Goal: Task Accomplishment & Management: Use online tool/utility

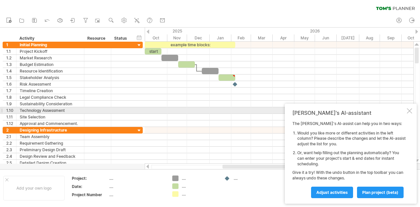
click at [409, 110] on div at bounding box center [409, 110] width 5 height 5
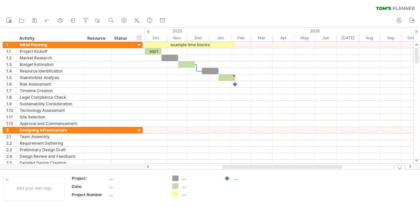
click at [400, 168] on div at bounding box center [399, 167] width 11 height 5
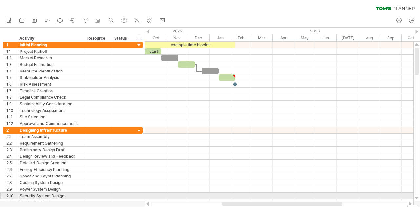
click at [418, 198] on div at bounding box center [417, 198] width 4 height 5
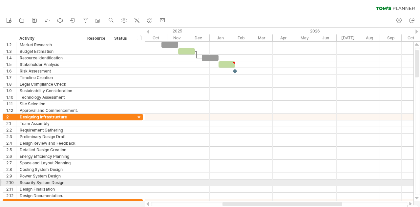
click at [418, 198] on div at bounding box center [417, 198] width 4 height 5
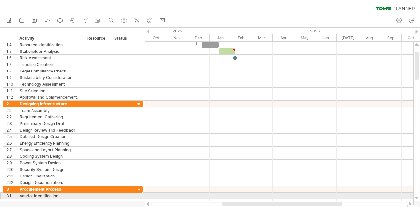
click at [418, 198] on div at bounding box center [417, 198] width 4 height 5
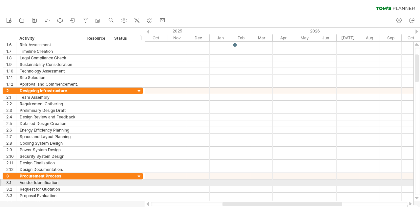
click at [418, 198] on div at bounding box center [417, 198] width 4 height 5
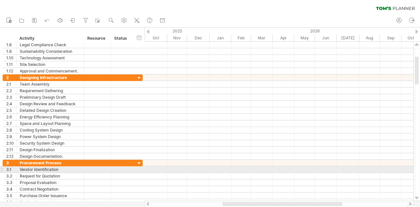
click at [418, 198] on div at bounding box center [417, 198] width 4 height 5
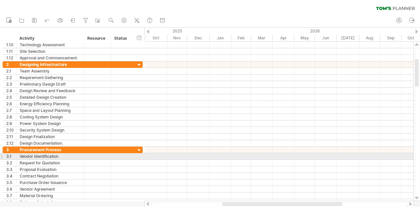
click at [418, 198] on div at bounding box center [417, 198] width 4 height 5
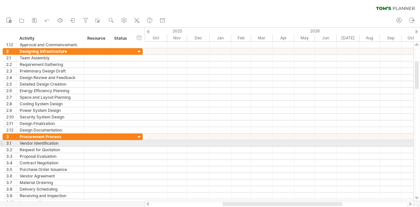
click at [418, 198] on div at bounding box center [417, 198] width 4 height 5
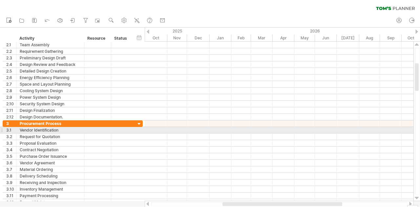
click at [418, 198] on div at bounding box center [417, 198] width 4 height 5
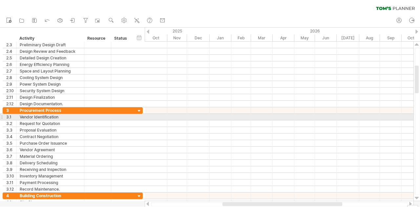
click at [418, 198] on div at bounding box center [417, 198] width 4 height 5
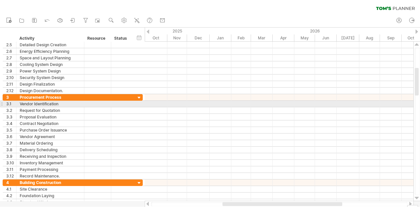
click at [418, 198] on div at bounding box center [417, 198] width 4 height 5
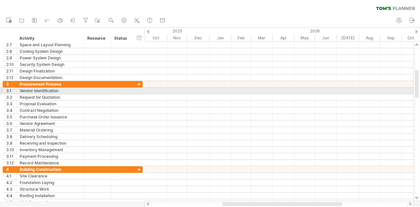
click at [418, 198] on div at bounding box center [417, 198] width 4 height 5
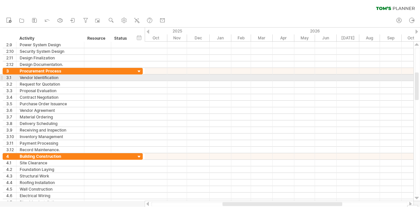
click at [418, 198] on div at bounding box center [417, 198] width 4 height 5
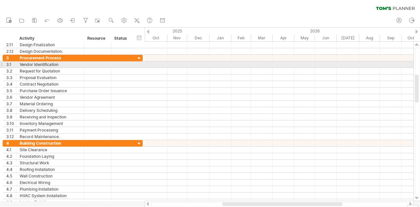
click at [418, 198] on div at bounding box center [417, 198] width 4 height 5
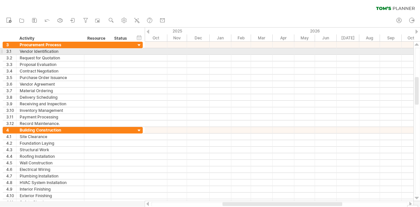
click at [418, 198] on div at bounding box center [417, 198] width 4 height 5
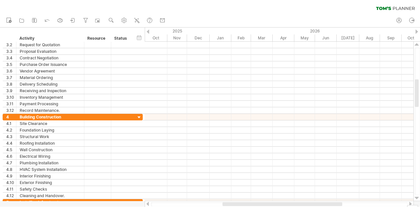
click at [418, 198] on div at bounding box center [417, 198] width 4 height 5
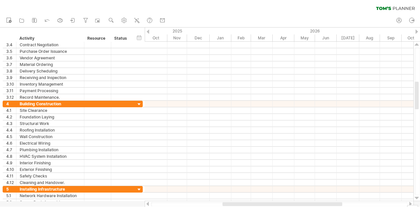
click at [418, 198] on div at bounding box center [417, 198] width 4 height 5
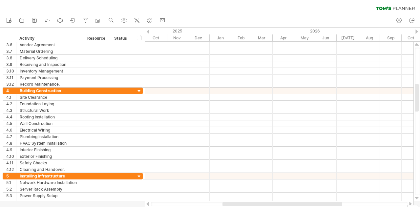
click at [418, 198] on div at bounding box center [417, 198] width 4 height 5
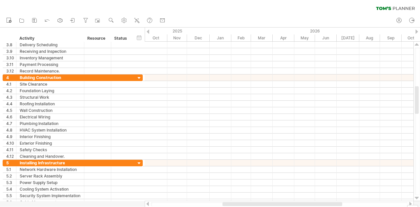
click at [418, 198] on div at bounding box center [417, 198] width 4 height 5
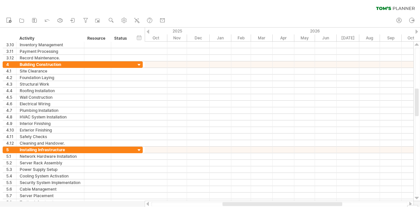
click at [418, 198] on div at bounding box center [417, 198] width 4 height 5
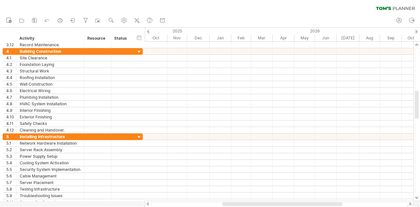
click at [418, 198] on div at bounding box center [417, 198] width 4 height 5
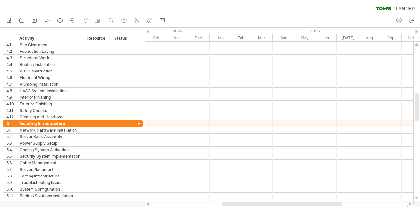
click at [418, 198] on div at bounding box center [417, 198] width 4 height 5
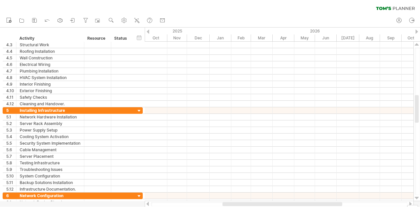
click at [418, 198] on div at bounding box center [417, 198] width 4 height 5
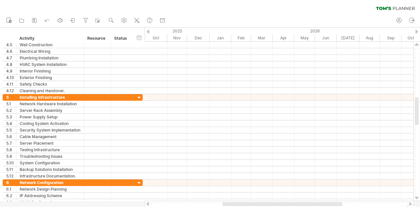
click at [418, 198] on div at bounding box center [417, 198] width 4 height 5
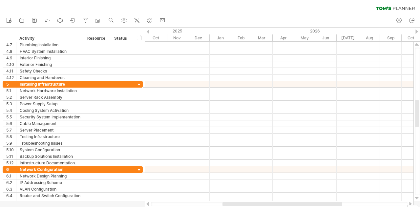
click at [418, 198] on div at bounding box center [417, 198] width 4 height 5
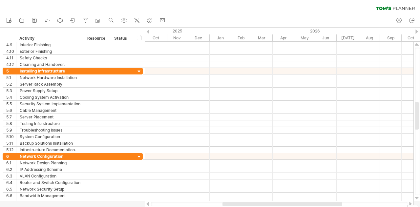
click at [418, 198] on div at bounding box center [417, 198] width 4 height 5
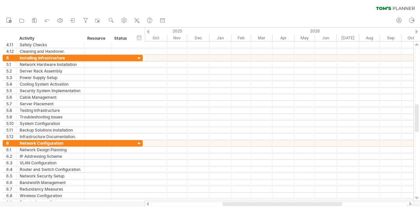
click at [418, 198] on div at bounding box center [417, 198] width 4 height 5
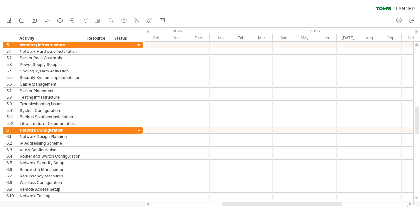
click at [418, 198] on div at bounding box center [417, 198] width 4 height 5
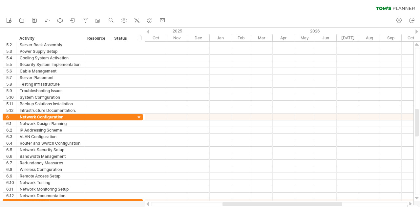
click at [418, 198] on div at bounding box center [417, 198] width 4 height 5
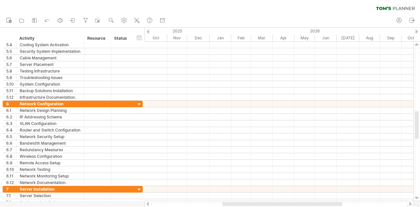
click at [418, 198] on div at bounding box center [417, 198] width 4 height 5
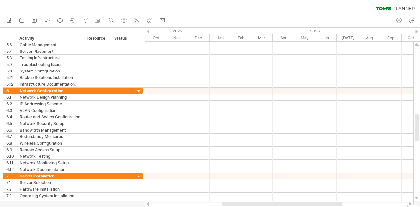
click at [418, 198] on div at bounding box center [417, 198] width 4 height 5
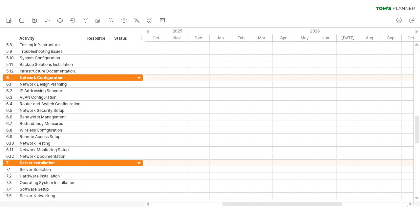
click at [418, 198] on div at bounding box center [417, 198] width 4 height 5
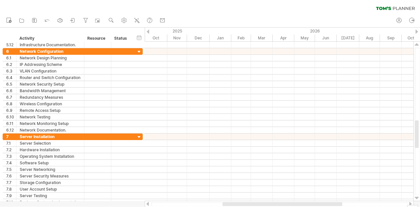
click at [418, 198] on div at bounding box center [417, 198] width 4 height 5
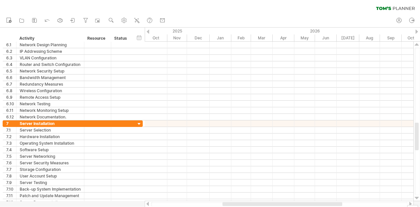
click at [418, 198] on div at bounding box center [417, 198] width 4 height 5
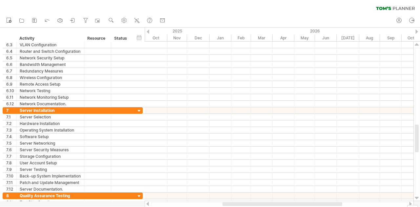
click at [418, 198] on div at bounding box center [417, 198] width 4 height 5
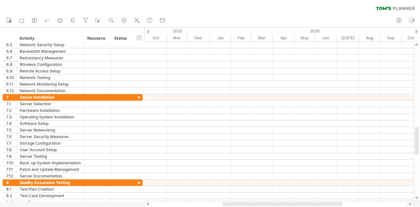
click at [418, 198] on div at bounding box center [417, 198] width 4 height 5
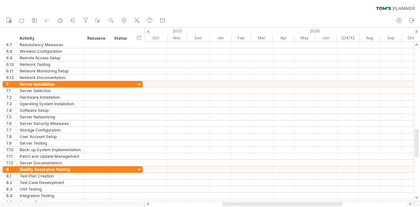
click at [418, 198] on div at bounding box center [417, 198] width 4 height 5
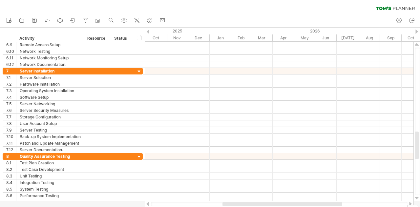
click at [418, 198] on div at bounding box center [417, 198] width 4 height 5
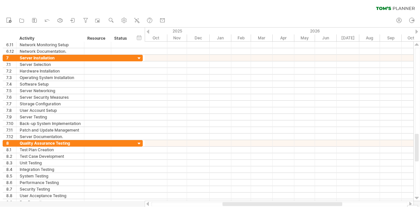
click at [418, 198] on div at bounding box center [417, 198] width 4 height 5
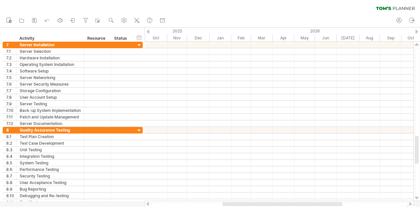
click at [418, 198] on div at bounding box center [417, 198] width 4 height 5
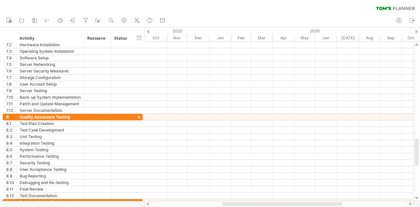
click at [418, 198] on div at bounding box center [417, 198] width 4 height 5
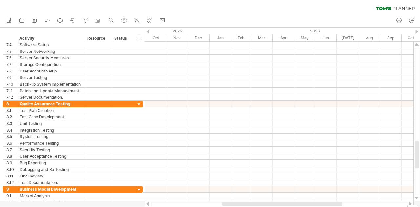
click at [418, 198] on div at bounding box center [417, 198] width 4 height 5
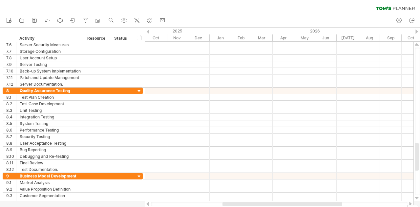
click at [418, 198] on div at bounding box center [417, 198] width 4 height 5
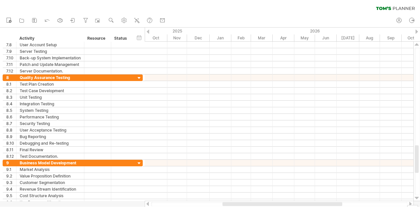
click at [418, 198] on div at bounding box center [417, 198] width 4 height 5
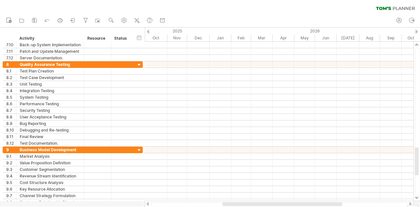
click at [418, 198] on div at bounding box center [417, 198] width 4 height 5
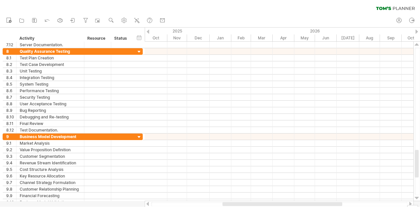
click at [418, 198] on div at bounding box center [417, 198] width 4 height 5
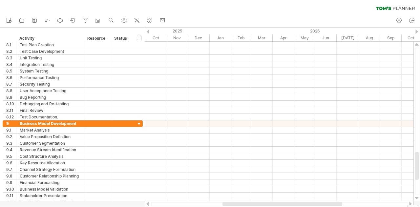
click at [418, 198] on div at bounding box center [417, 198] width 4 height 5
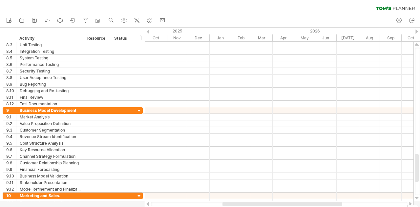
click at [418, 198] on div at bounding box center [417, 198] width 4 height 5
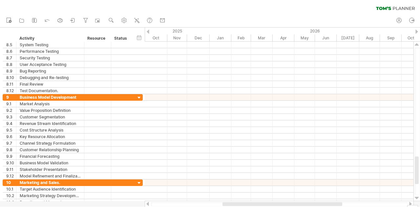
click at [418, 198] on div at bounding box center [417, 198] width 4 height 5
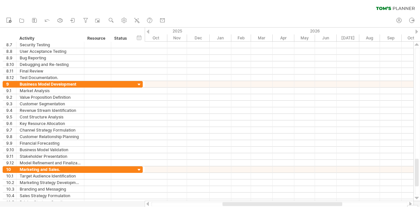
click at [418, 198] on div at bounding box center [417, 198] width 4 height 5
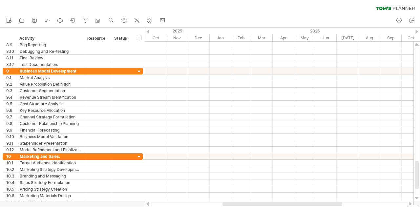
click at [418, 198] on div at bounding box center [417, 198] width 4 height 5
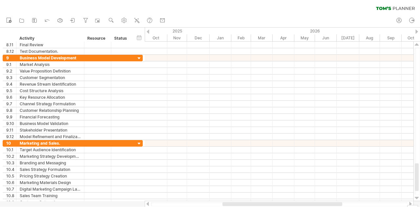
click at [418, 198] on div at bounding box center [417, 198] width 4 height 5
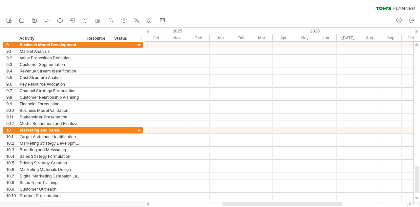
click at [418, 198] on div at bounding box center [417, 198] width 4 height 5
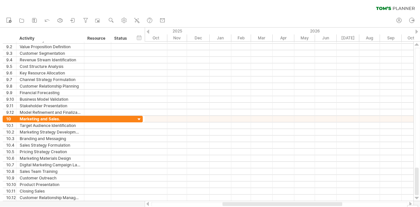
click at [418, 198] on div at bounding box center [417, 198] width 4 height 5
click at [30, 23] on link "save" at bounding box center [35, 20] width 10 height 9
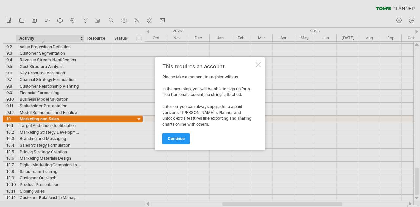
click at [261, 64] on div "This requires an account. Please take a moment to register with us. In the next…" at bounding box center [210, 103] width 111 height 93
click at [259, 62] on div at bounding box center [258, 64] width 5 height 5
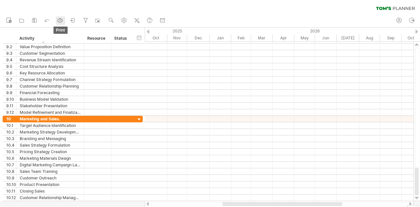
click at [63, 18] on icon at bounding box center [60, 20] width 7 height 7
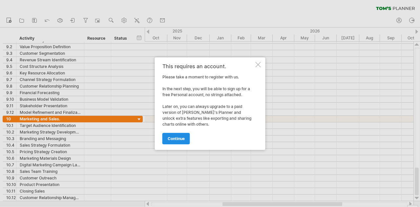
click at [179, 138] on span "continue" at bounding box center [176, 138] width 17 height 5
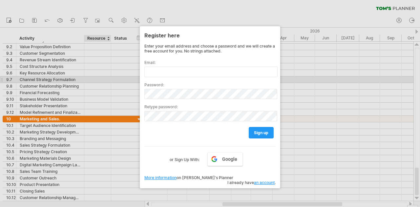
click at [113, 81] on div at bounding box center [210, 103] width 420 height 207
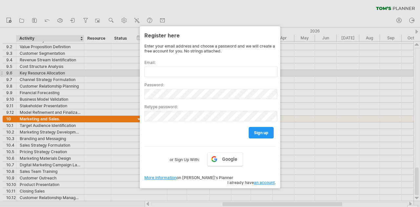
click at [62, 75] on div at bounding box center [210, 103] width 420 height 207
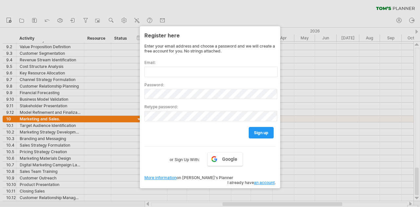
click at [8, 21] on div at bounding box center [210, 103] width 420 height 207
click at [265, 180] on link "an account" at bounding box center [264, 182] width 21 height 5
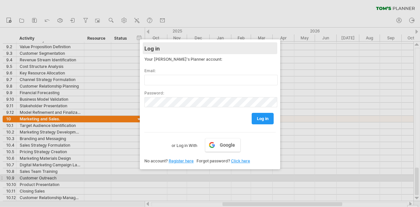
click at [248, 53] on div "Log in" at bounding box center [209, 48] width 131 height 12
click at [152, 27] on div at bounding box center [210, 103] width 420 height 207
